Goal: Task Accomplishment & Management: Use online tool/utility

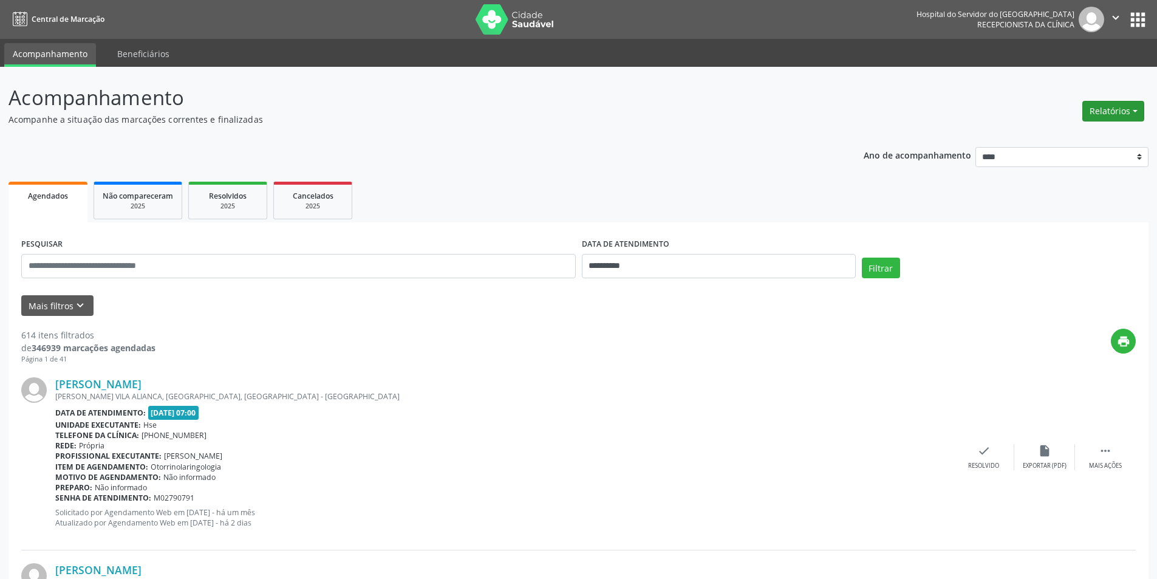
click at [1121, 109] on button "Relatórios" at bounding box center [1113, 111] width 62 height 21
click at [1054, 138] on link "Agendamentos" at bounding box center [1079, 137] width 131 height 17
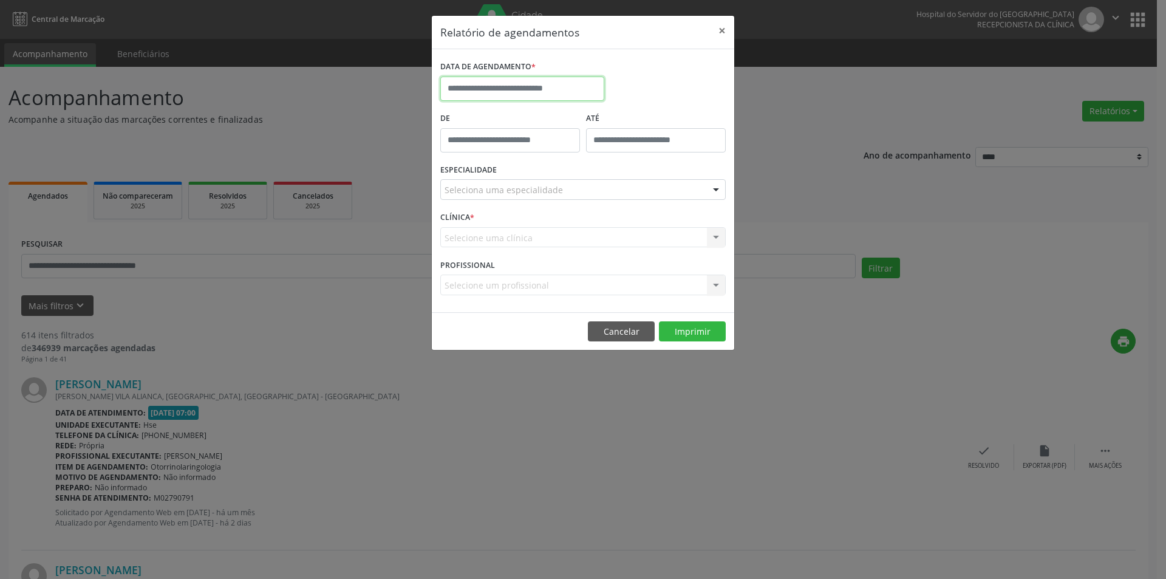
click at [539, 80] on input "text" at bounding box center [522, 89] width 164 height 24
click at [538, 203] on span "13" at bounding box center [534, 201] width 24 height 24
type input "**********"
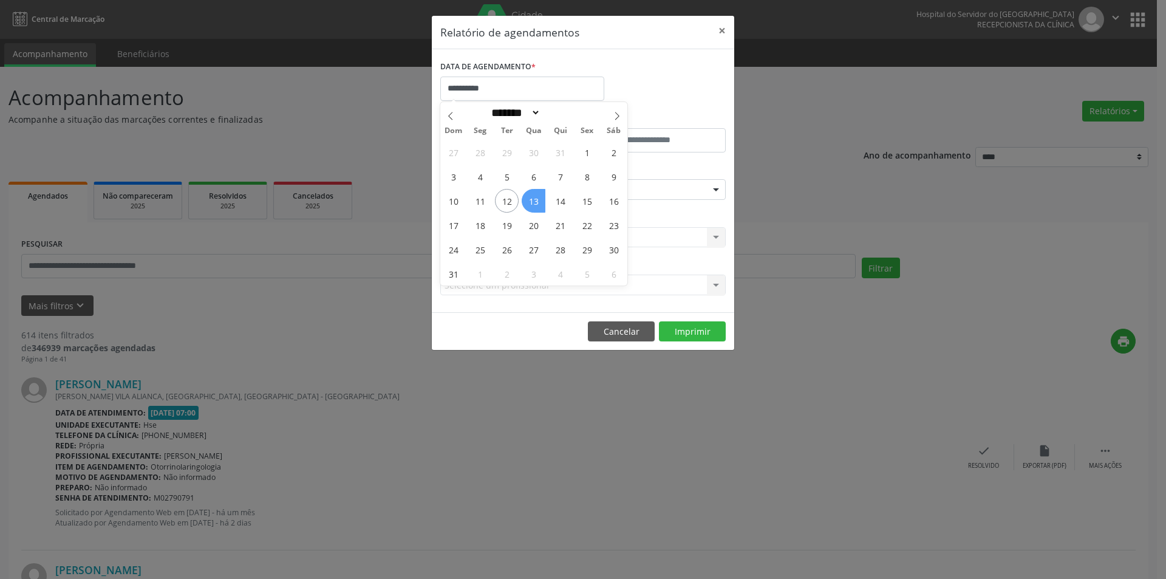
click at [538, 203] on span "13" at bounding box center [534, 201] width 24 height 24
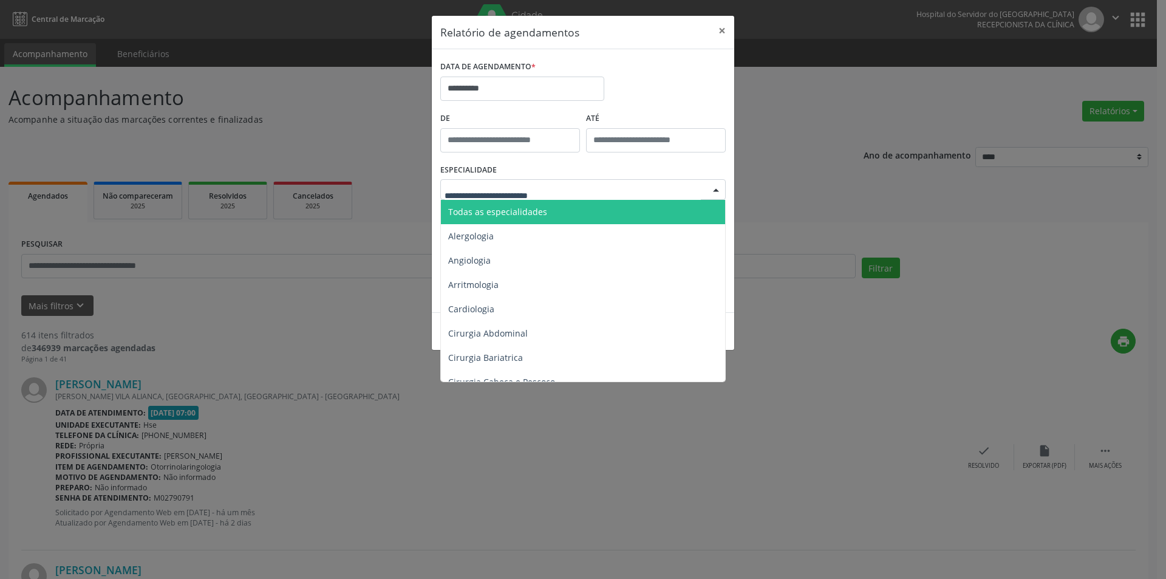
click at [543, 208] on span "Todas as especialidades" at bounding box center [497, 212] width 99 height 12
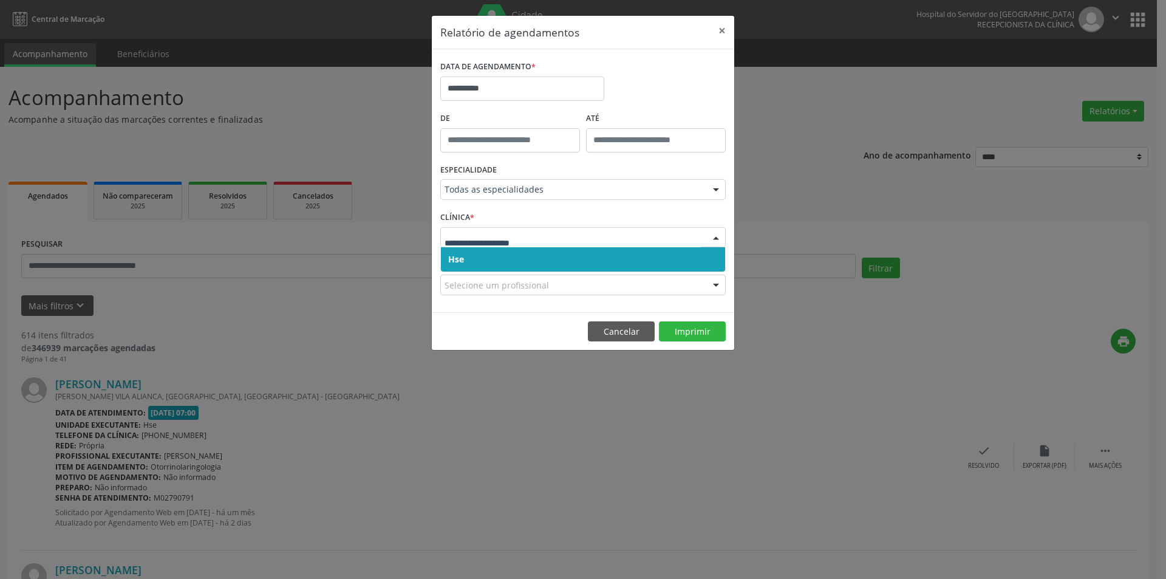
click at [508, 272] on div "Hse Nenhum resultado encontrado para: " " Não há nenhuma opção para ser exibida." at bounding box center [582, 259] width 285 height 25
click at [510, 250] on span "Hse" at bounding box center [583, 259] width 284 height 24
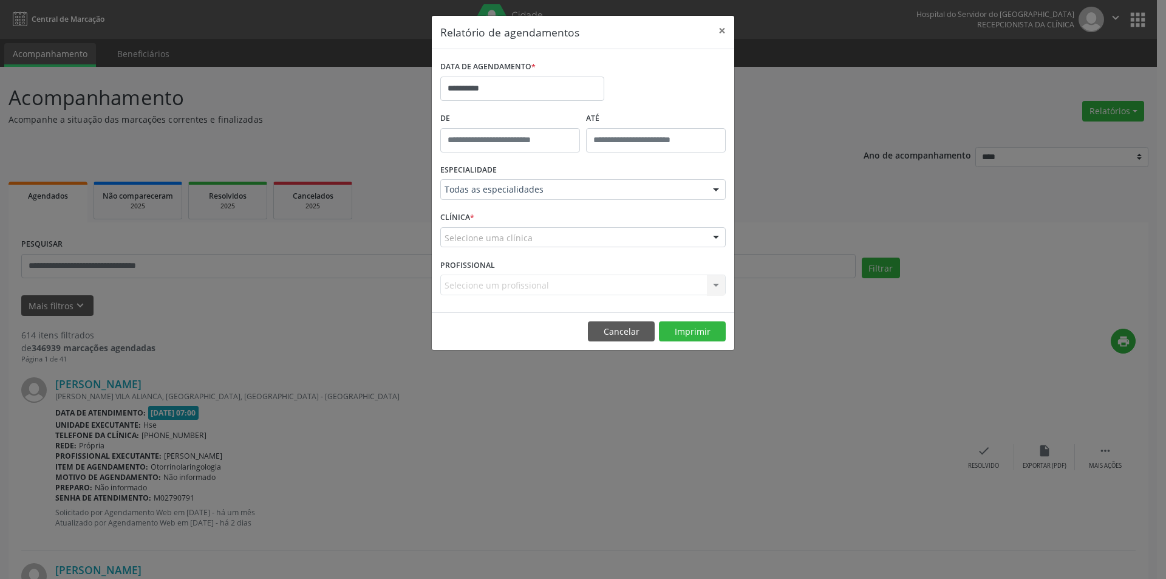
drag, startPoint x: 521, startPoint y: 233, endPoint x: 519, endPoint y: 250, distance: 16.4
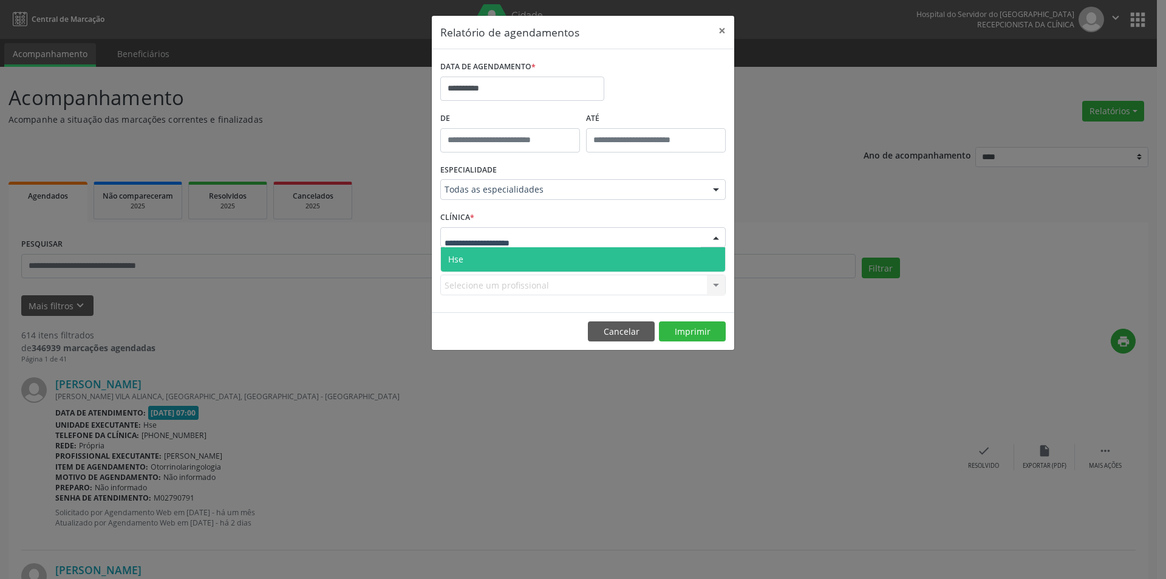
click at [519, 252] on span "Hse" at bounding box center [583, 259] width 284 height 24
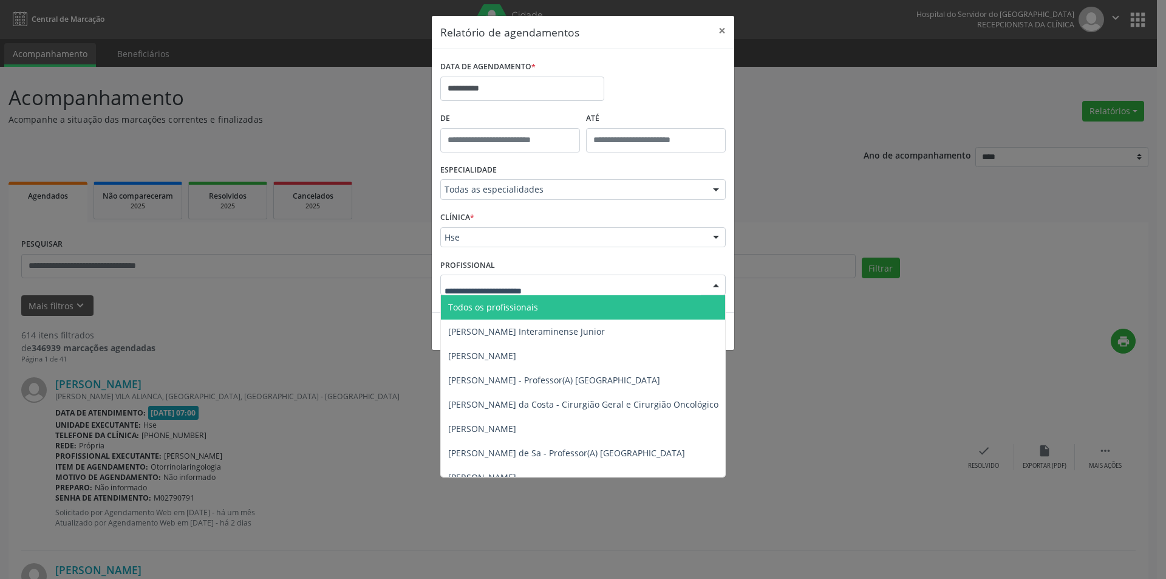
click at [533, 314] on span "Todos os profissionais" at bounding box center [645, 307] width 409 height 24
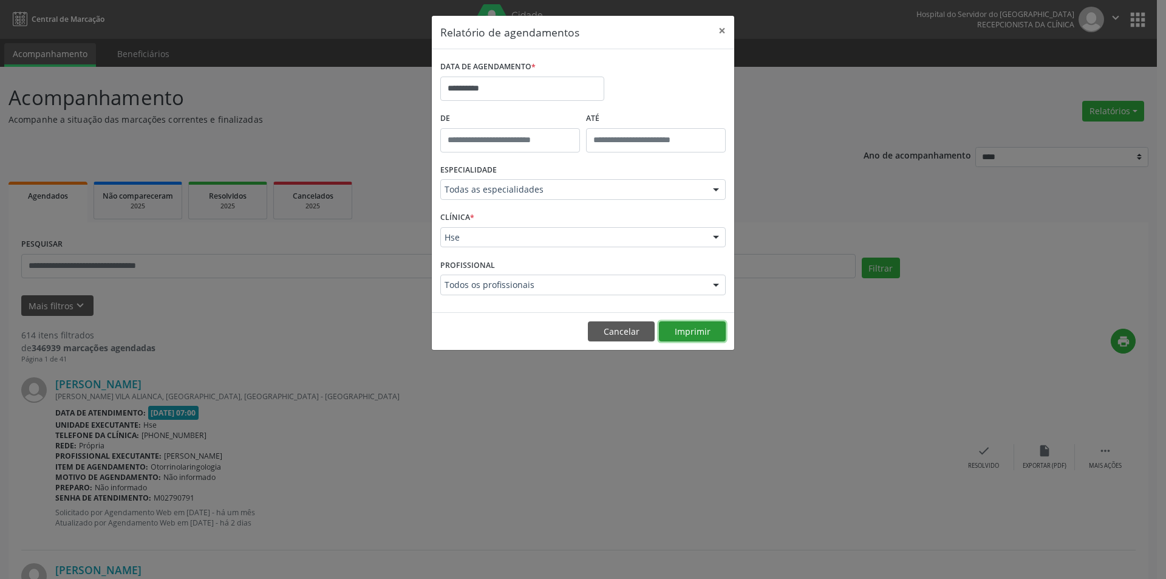
click at [698, 331] on button "Imprimir" at bounding box center [692, 331] width 67 height 21
